Goal: Information Seeking & Learning: Find specific page/section

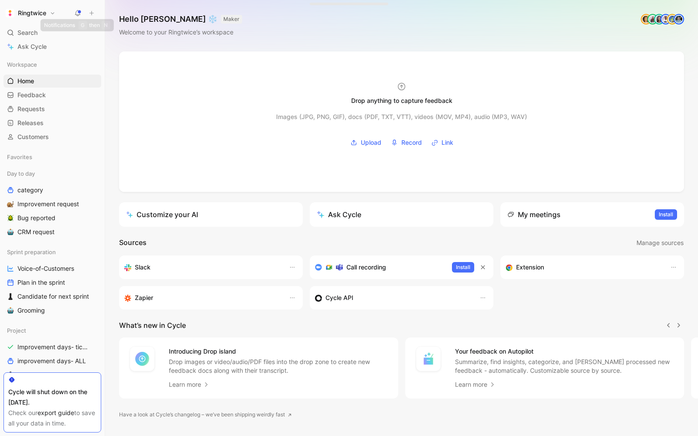
click at [73, 9] on button at bounding box center [78, 13] width 12 height 12
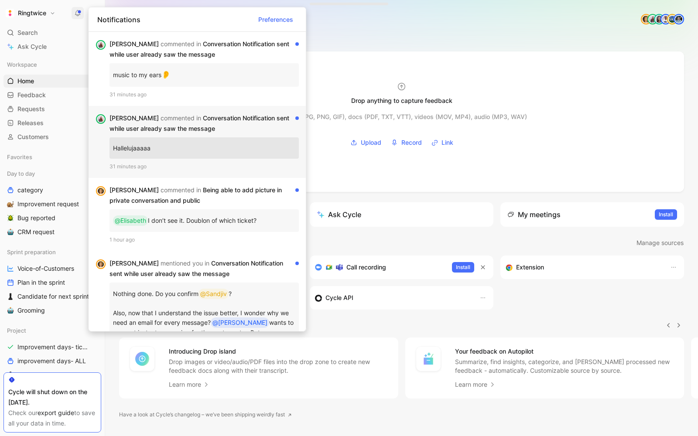
click at [188, 119] on div "[PERSON_NAME] commented in Conversation Notification sent while user already sa…" at bounding box center [201, 123] width 182 height 21
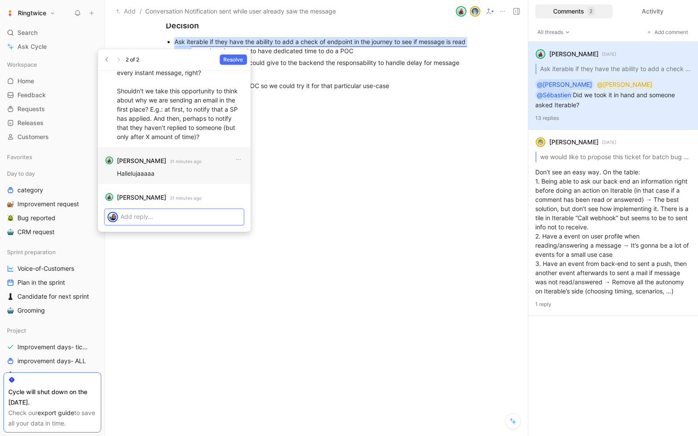
scroll to position [-38, 0]
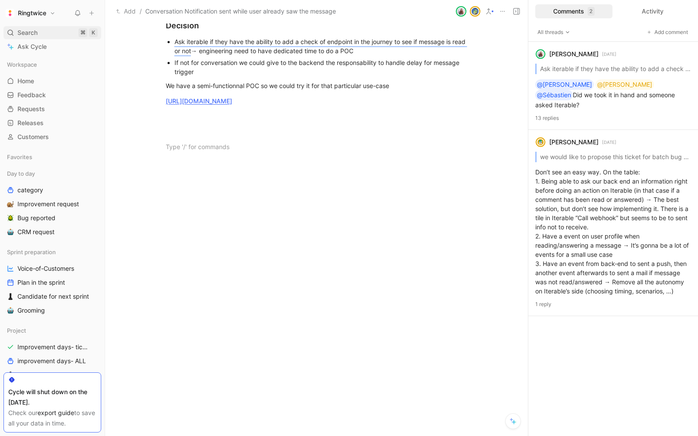
click at [24, 31] on span "Search" at bounding box center [27, 32] width 20 height 10
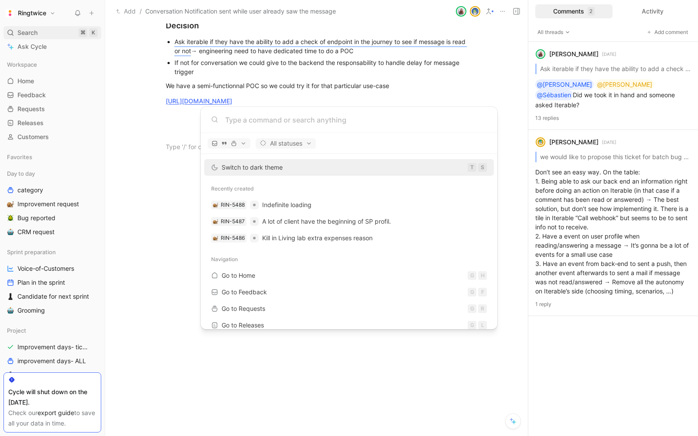
type input "i"
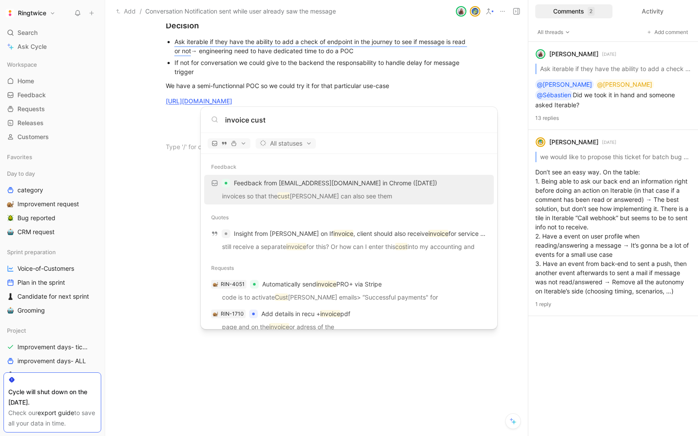
type input "invoice cust"
